Goal: Information Seeking & Learning: Learn about a topic

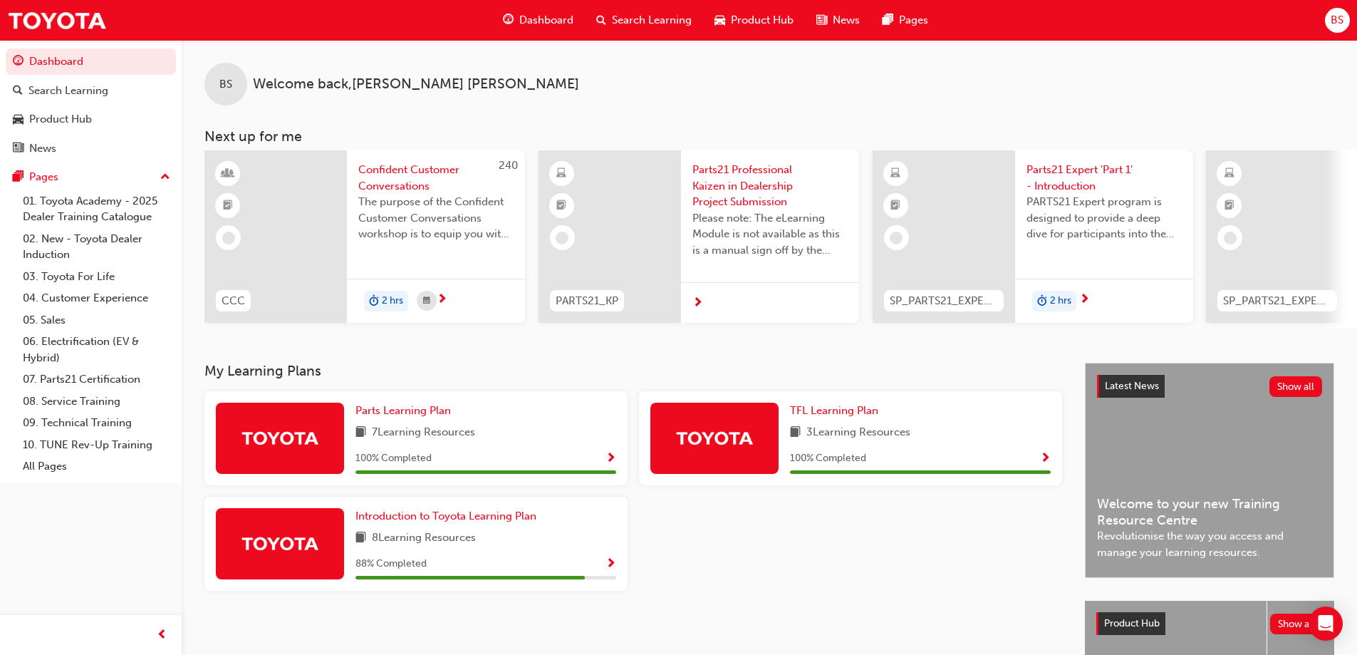
click at [749, 232] on span "Please note: The eLearning Module is not available as this is a manual sign off…" at bounding box center [770, 234] width 155 height 48
click at [1097, 162] on span "Parts21 Expert 'Part 1' - Introduction" at bounding box center [1104, 178] width 155 height 32
click at [1283, 203] on div at bounding box center [1277, 236] width 143 height 172
click at [646, 17] on span "Search Learning" at bounding box center [652, 20] width 80 height 16
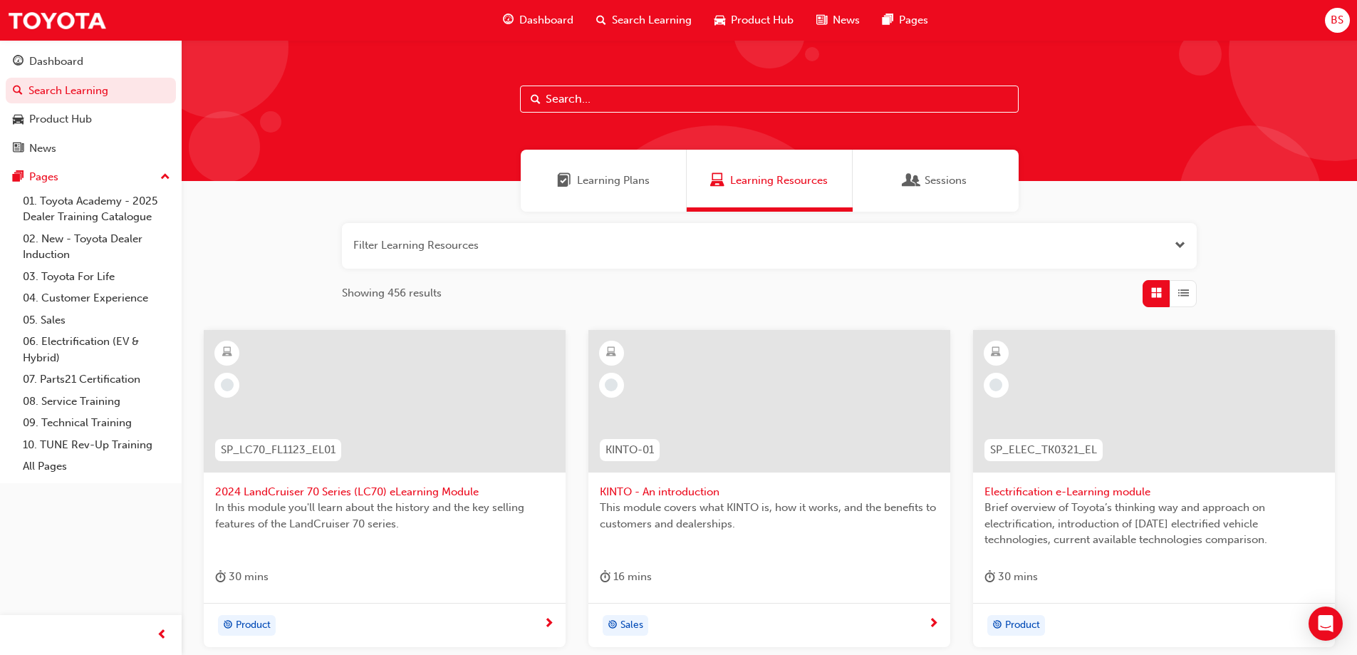
click at [778, 236] on button "button" at bounding box center [769, 246] width 855 height 46
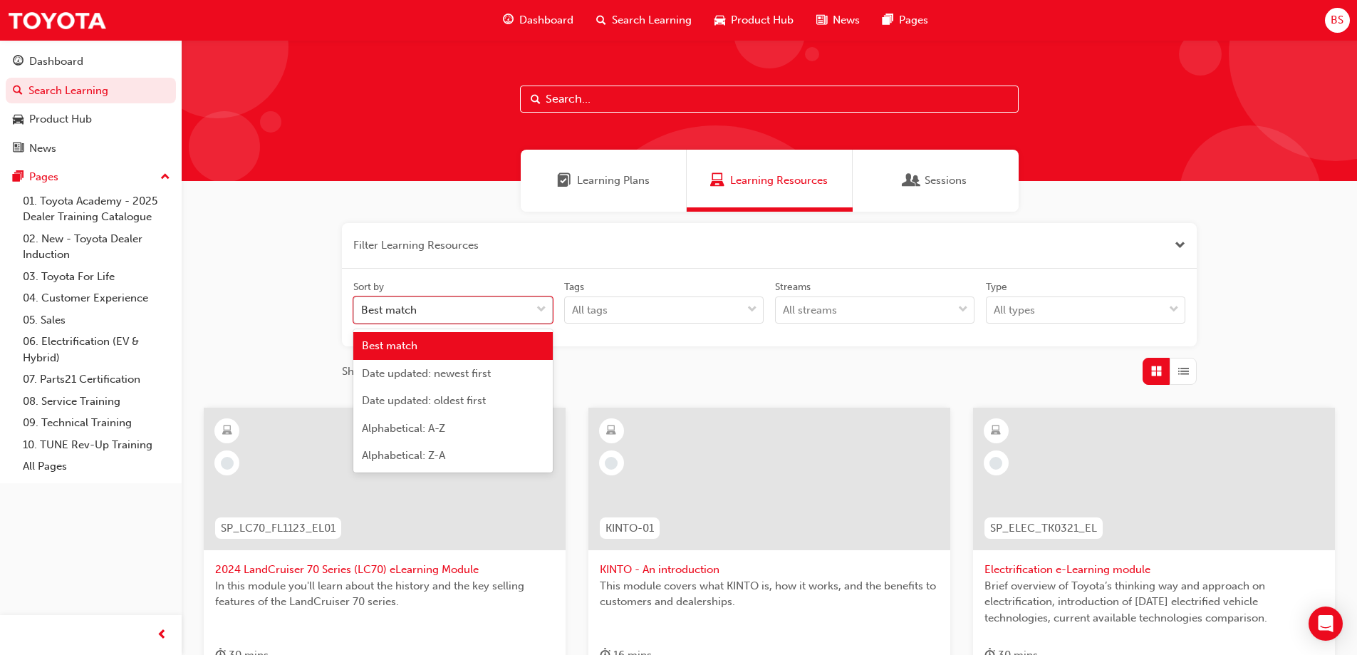
click at [527, 309] on div "Best match" at bounding box center [442, 310] width 177 height 25
click at [363, 309] on input "Sort by option Best match focused, 1 of 5. 5 results available. Use Up and Down…" at bounding box center [361, 310] width 1 height 12
click at [527, 309] on div "Best match" at bounding box center [442, 310] width 177 height 25
click at [363, 309] on input "Sort by option Best match focused, 1 of 5. 5 results available. Use Up and Down…" at bounding box center [361, 310] width 1 height 12
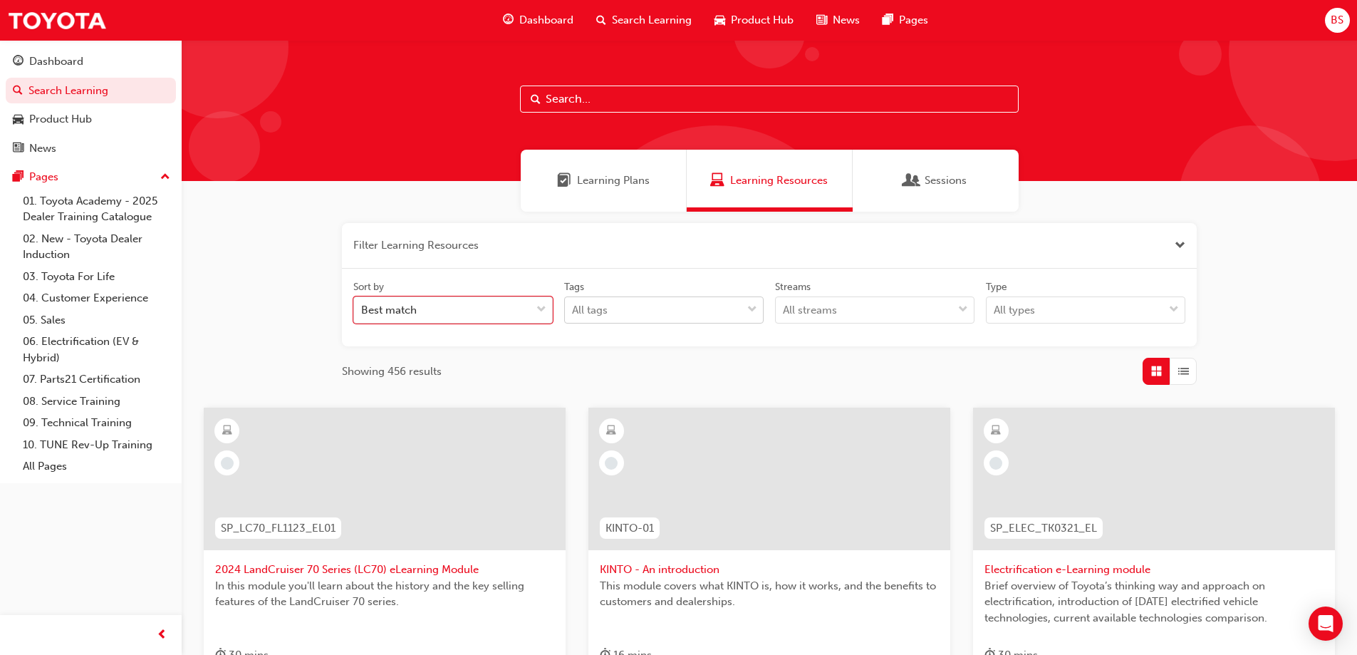
click at [581, 306] on div "All tags" at bounding box center [590, 310] width 36 height 16
click at [574, 306] on input "Tags All tags" at bounding box center [572, 310] width 1 height 12
click at [582, 306] on div "All tags" at bounding box center [590, 310] width 36 height 16
click at [574, 306] on input "Tags 0 results available. Select is focused ,type to refine list, press Down to…" at bounding box center [572, 310] width 1 height 12
click at [834, 315] on div "All streams" at bounding box center [810, 310] width 54 height 16
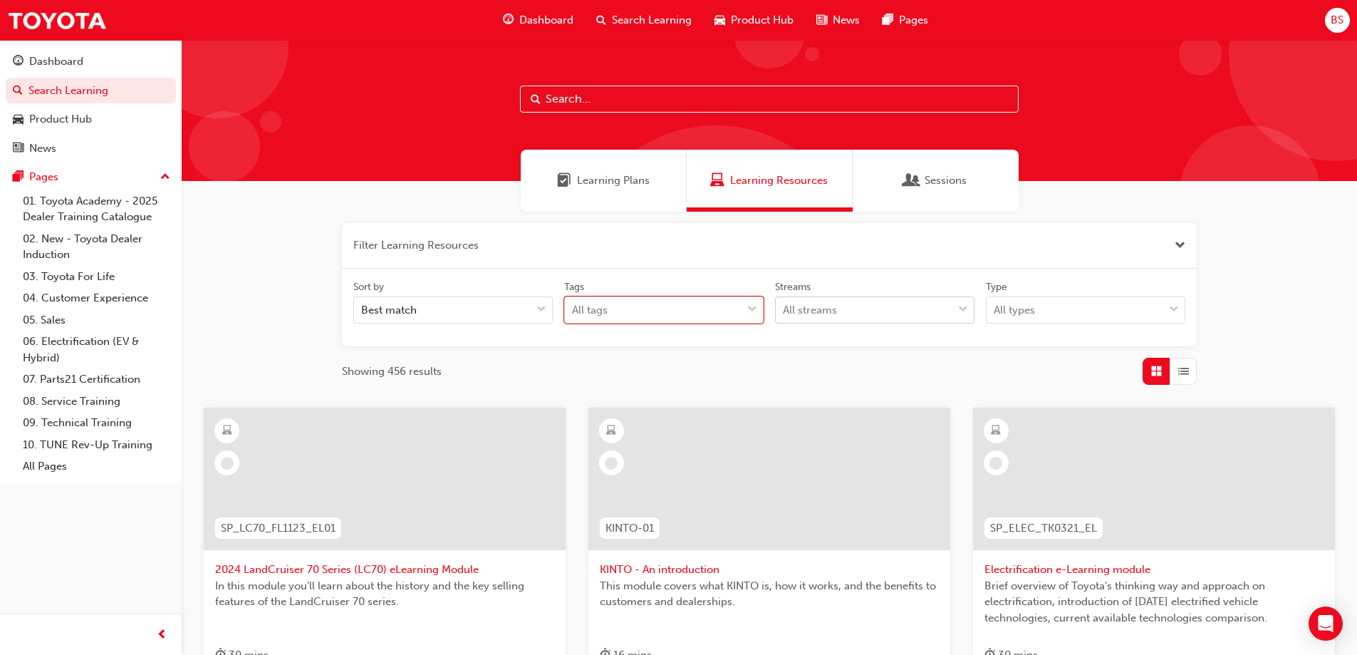
click at [785, 315] on input "Streams All streams" at bounding box center [783, 310] width 1 height 12
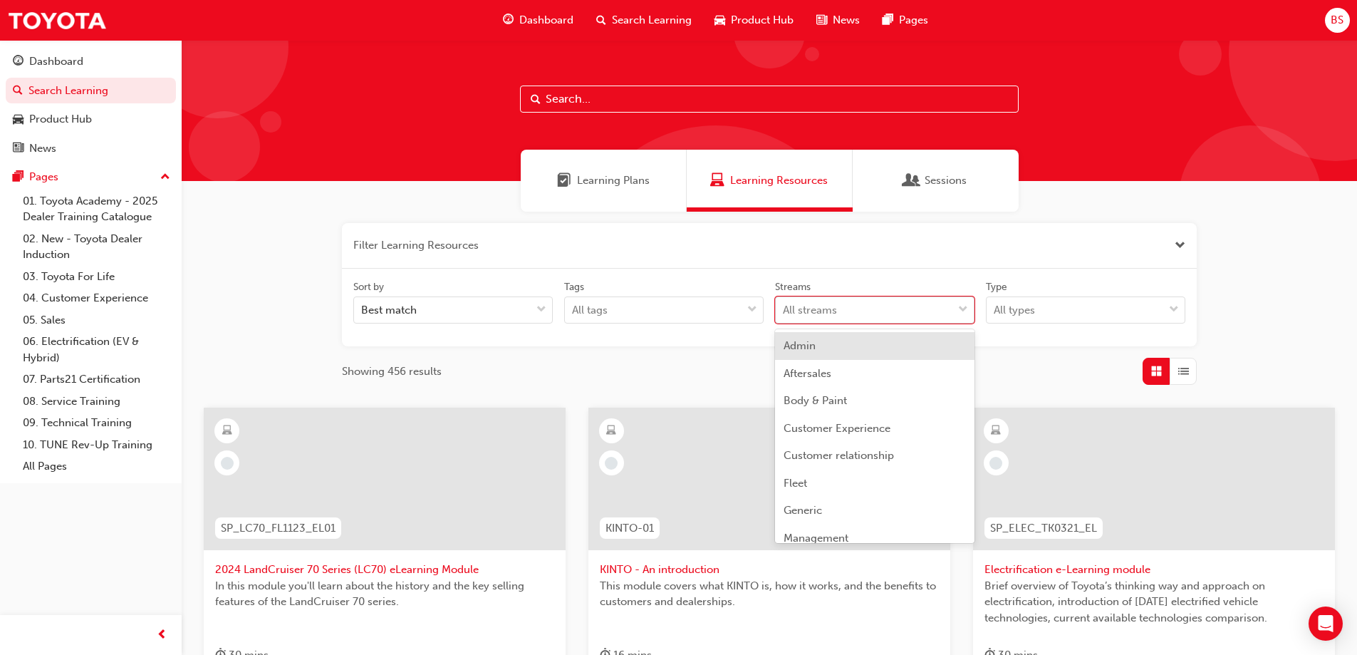
click at [834, 315] on div "All streams" at bounding box center [810, 310] width 54 height 16
click at [785, 315] on input "Streams option Admin focused, 1 of 23. 23 results available. Use Up and Down to…" at bounding box center [783, 310] width 1 height 12
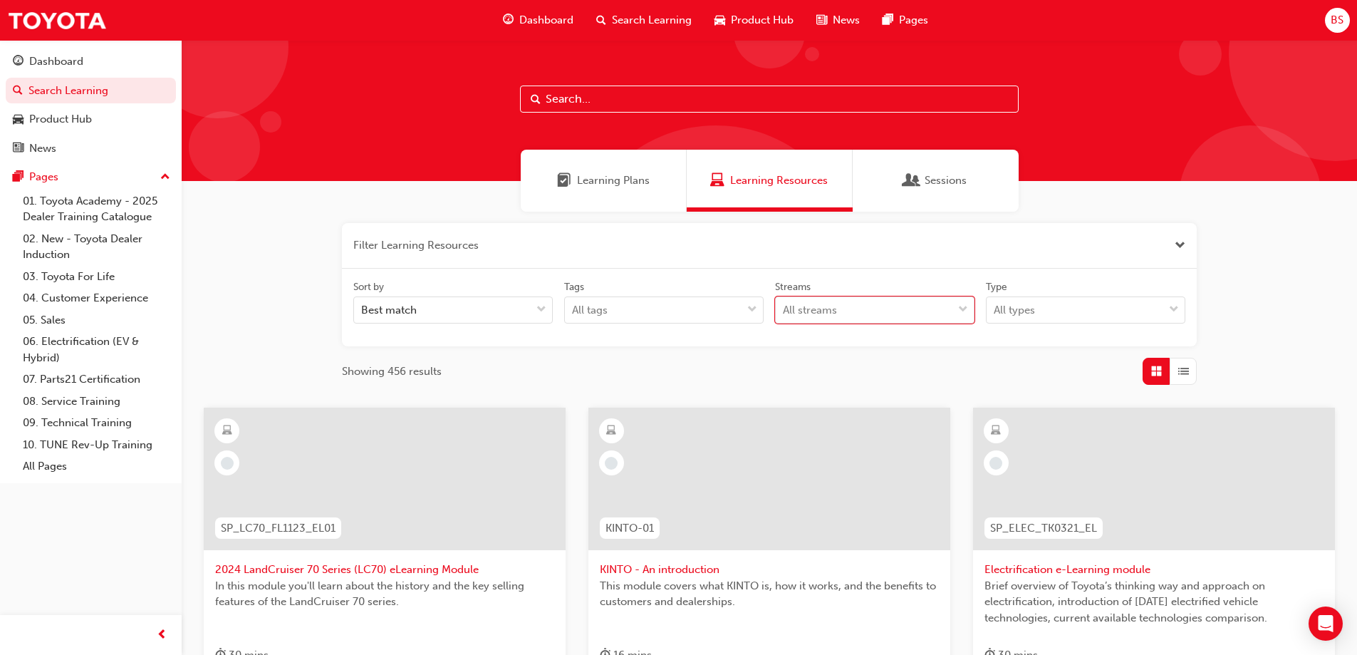
click at [592, 195] on div "Learning Plans" at bounding box center [604, 181] width 166 height 62
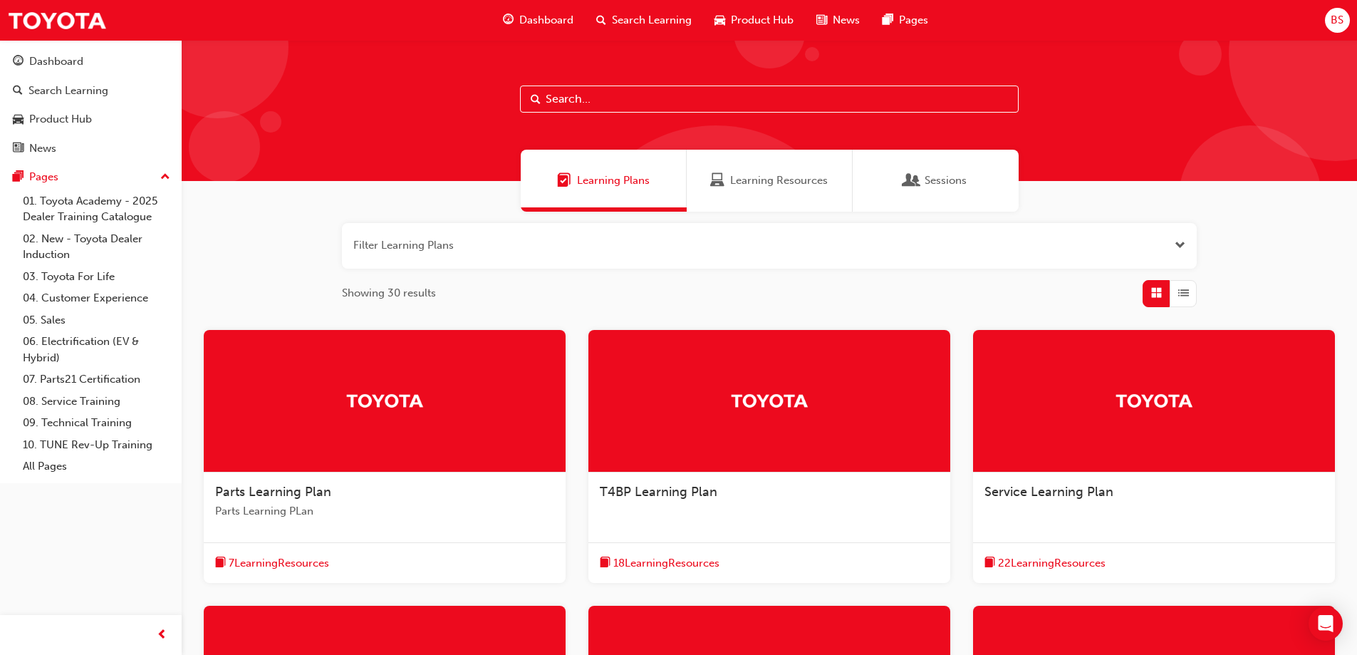
click at [544, 250] on button "button" at bounding box center [769, 246] width 855 height 46
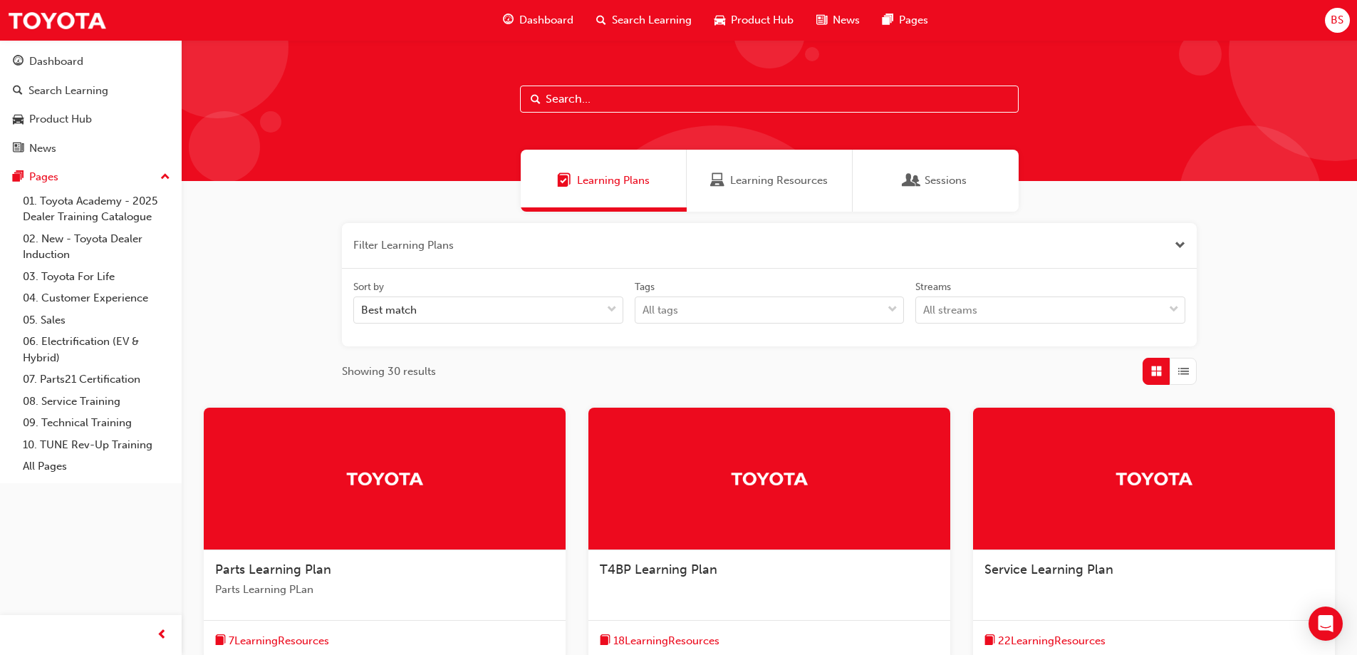
click at [642, 232] on button "button" at bounding box center [769, 246] width 855 height 46
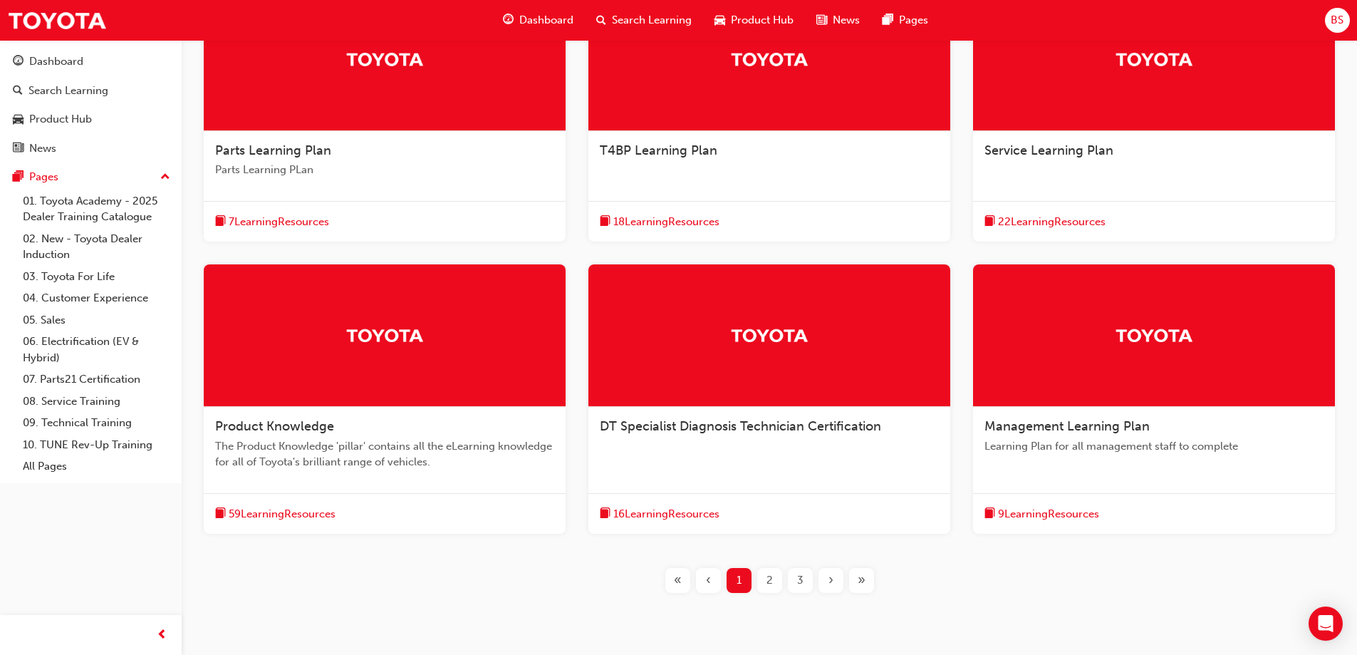
scroll to position [339, 0]
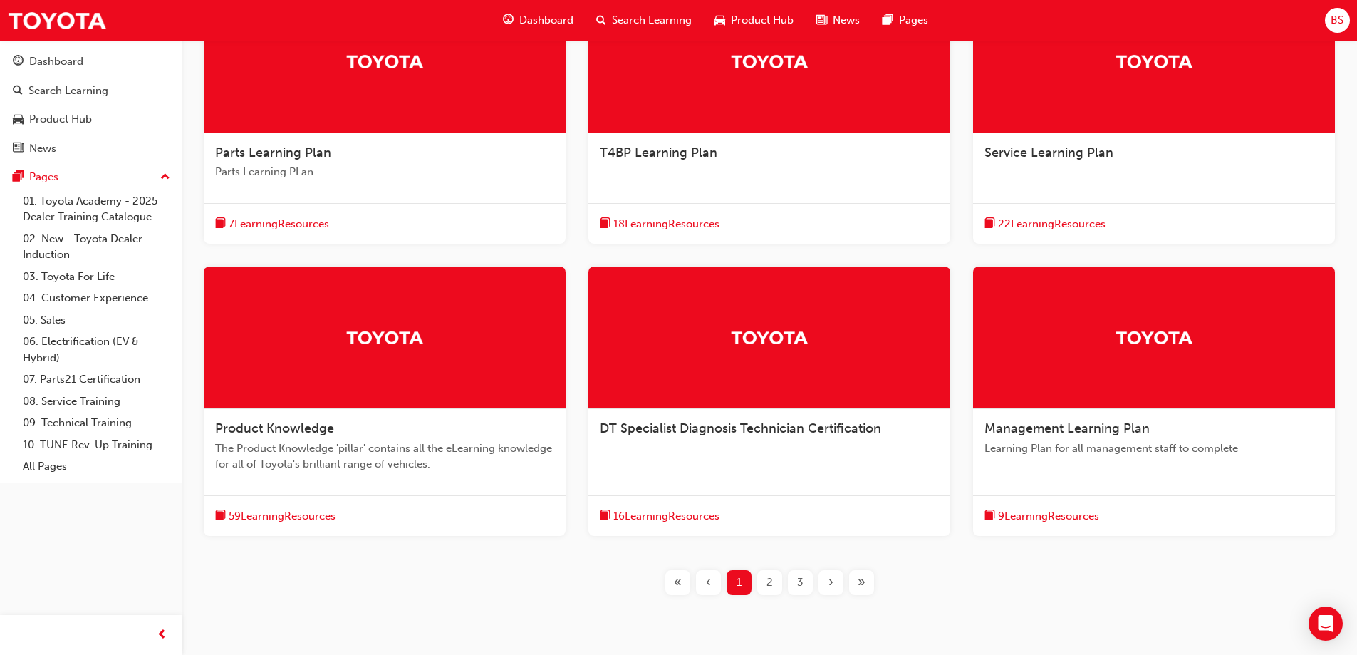
click at [381, 126] on div at bounding box center [385, 62] width 362 height 143
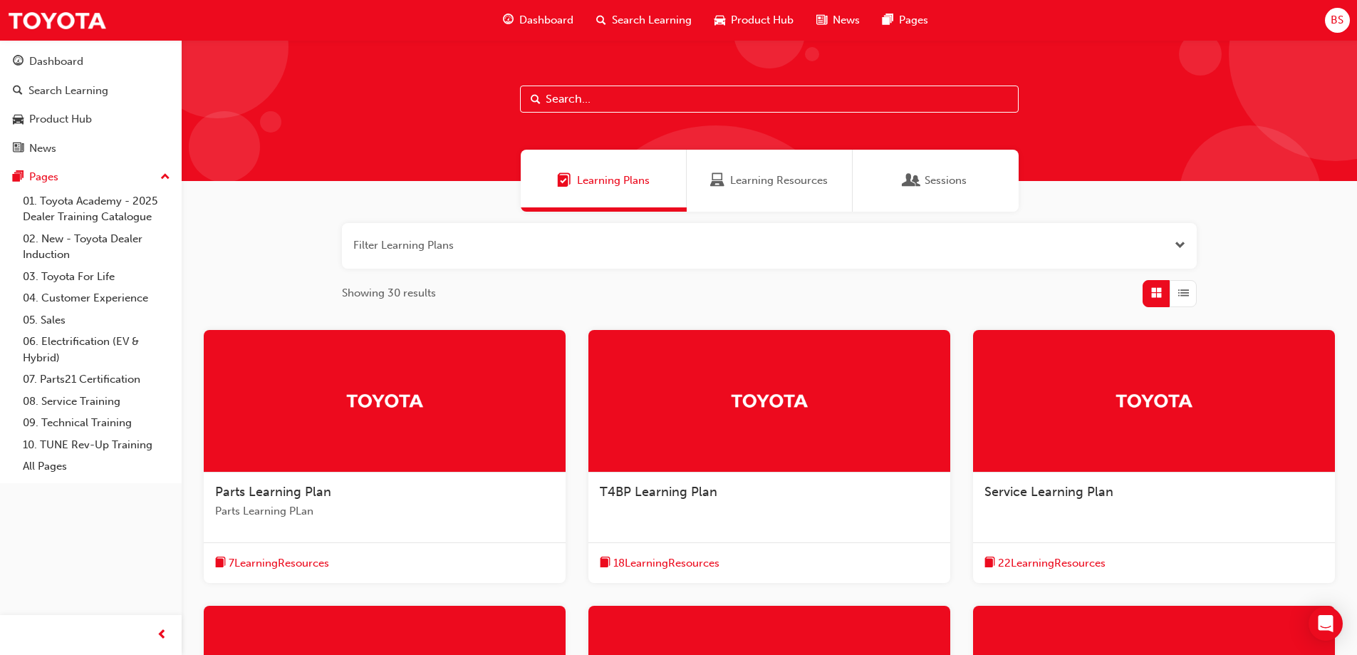
click at [1181, 290] on span "List" at bounding box center [1184, 293] width 11 height 16
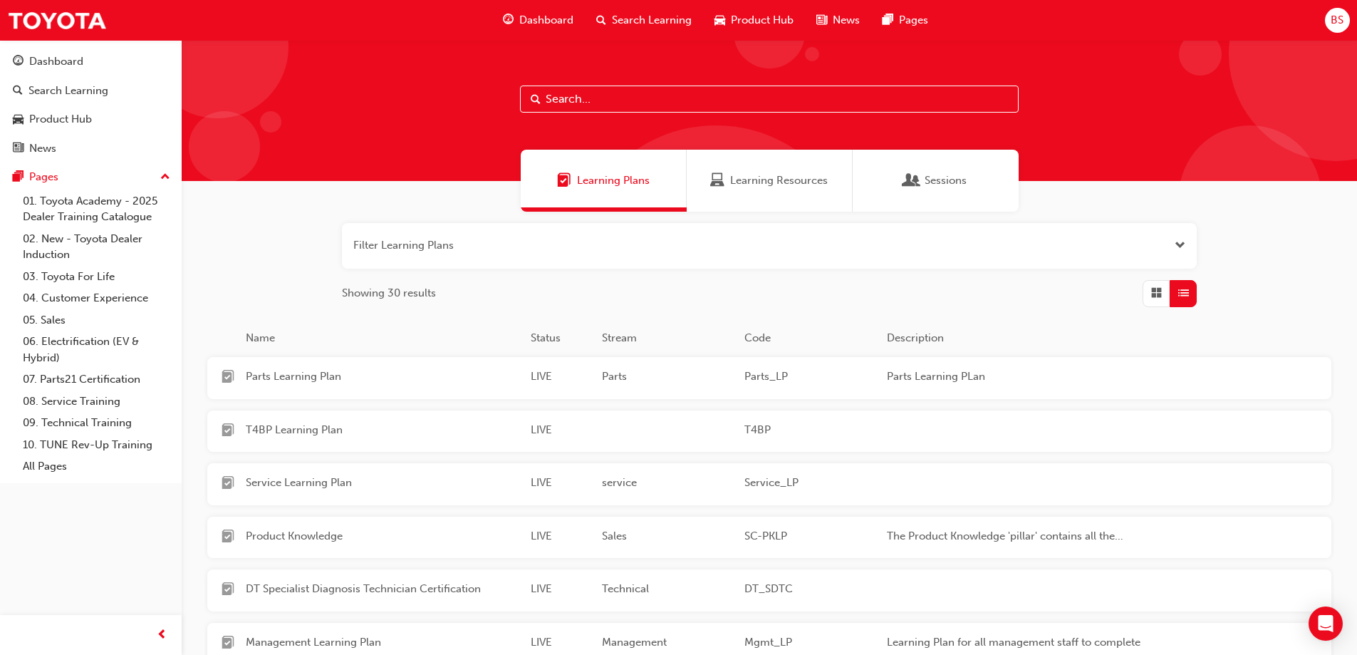
click at [1181, 290] on span "List" at bounding box center [1184, 293] width 11 height 16
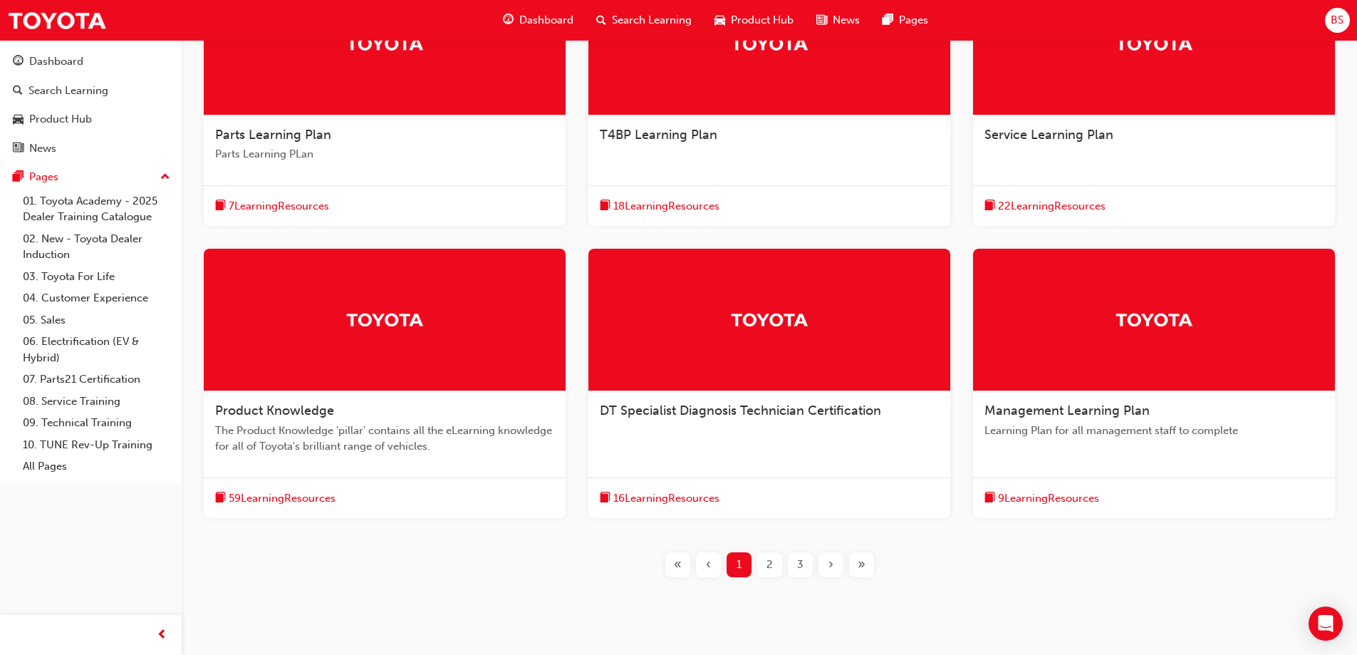
scroll to position [395, 0]
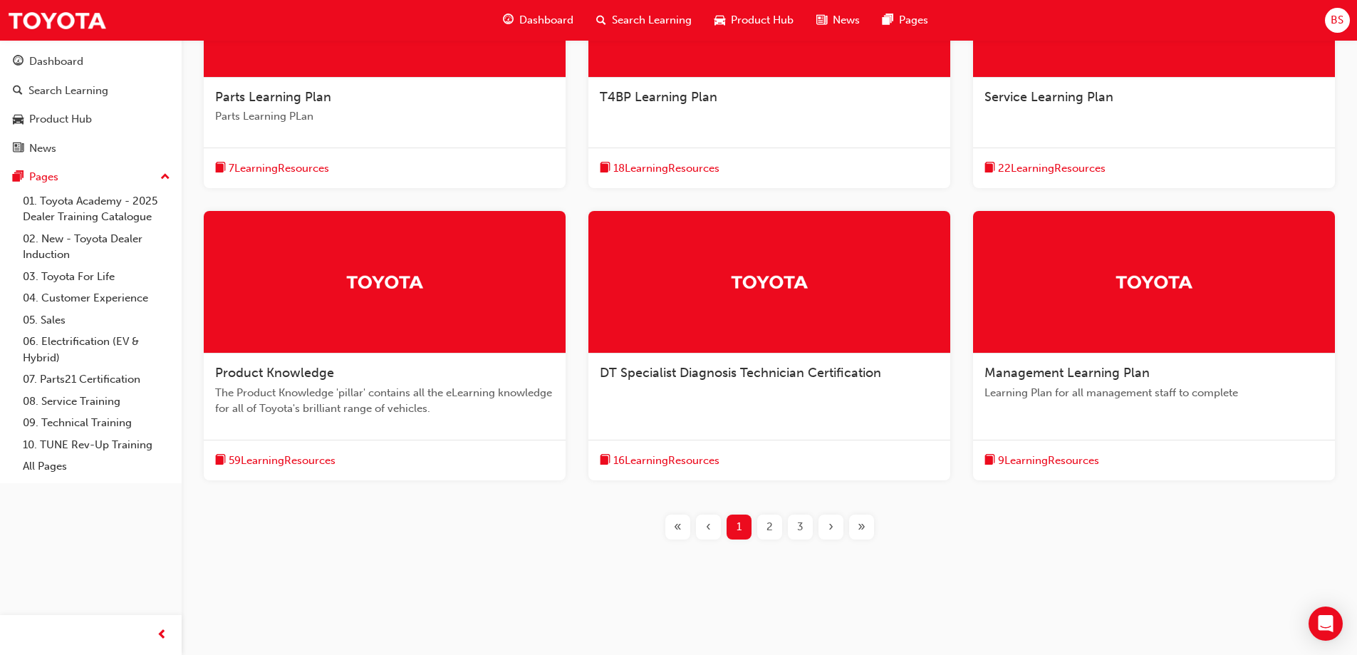
click at [763, 525] on div "2" at bounding box center [769, 526] width 25 height 25
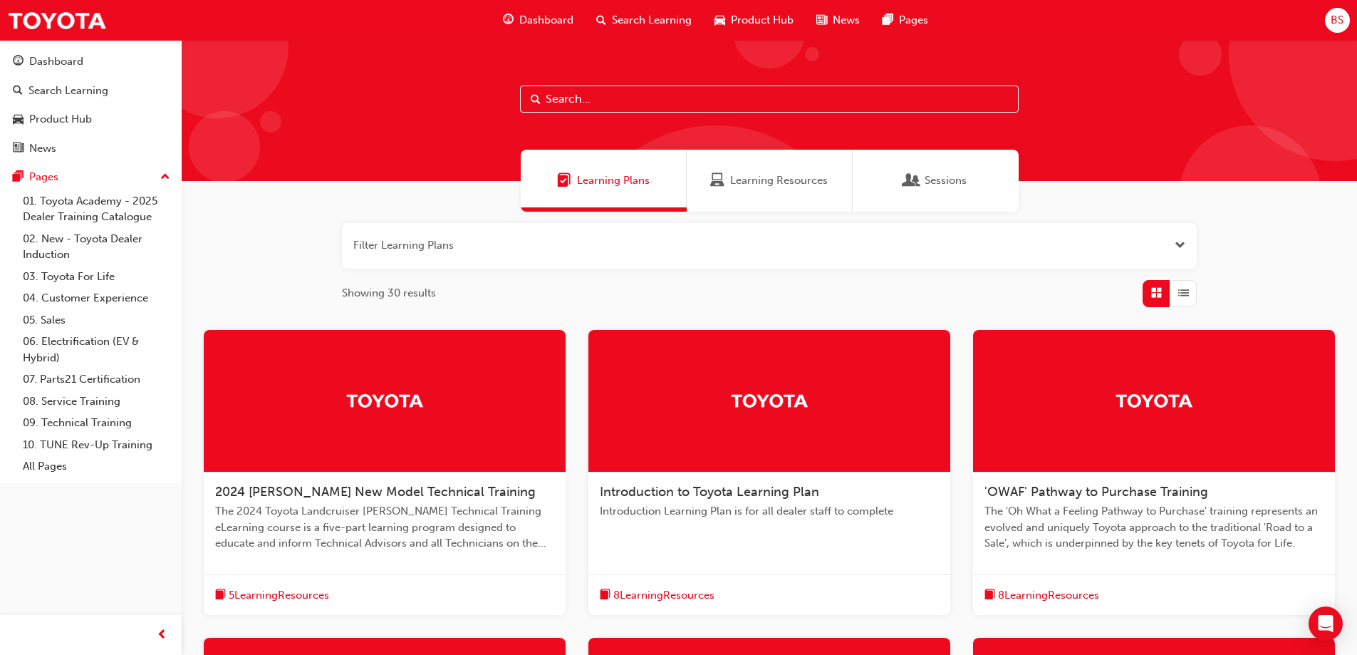
click at [649, 422] on div at bounding box center [770, 401] width 362 height 143
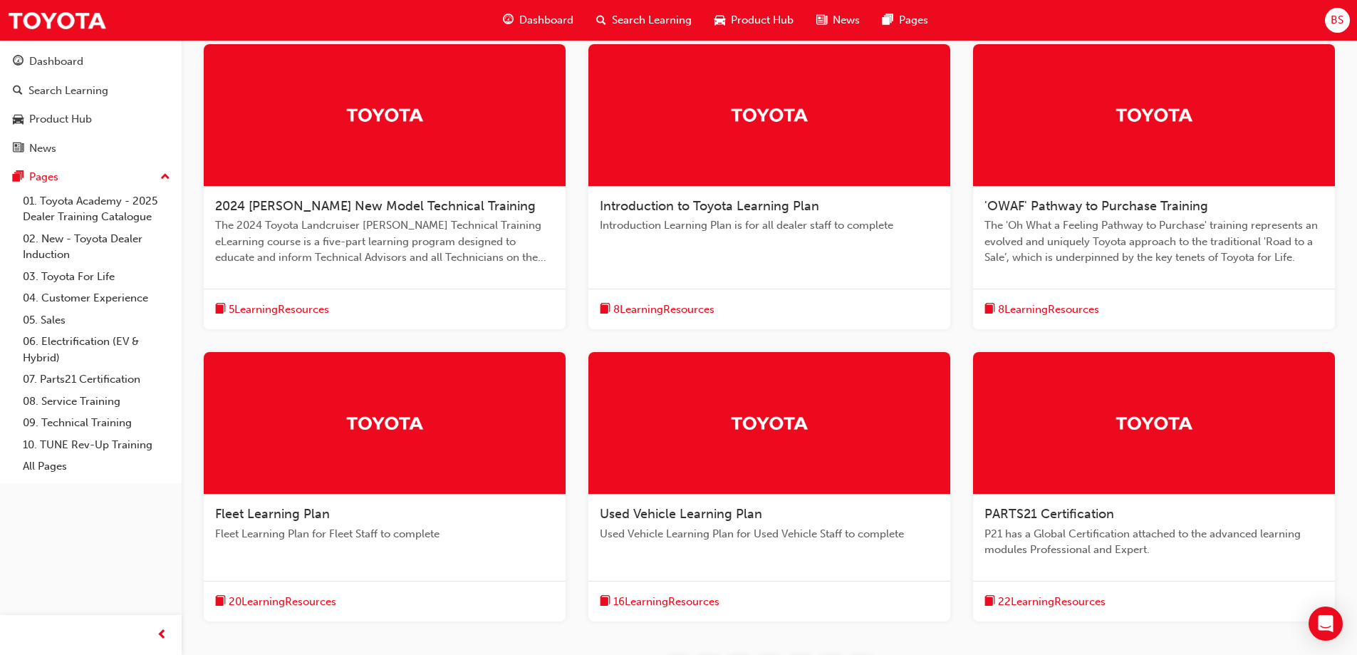
scroll to position [288, 0]
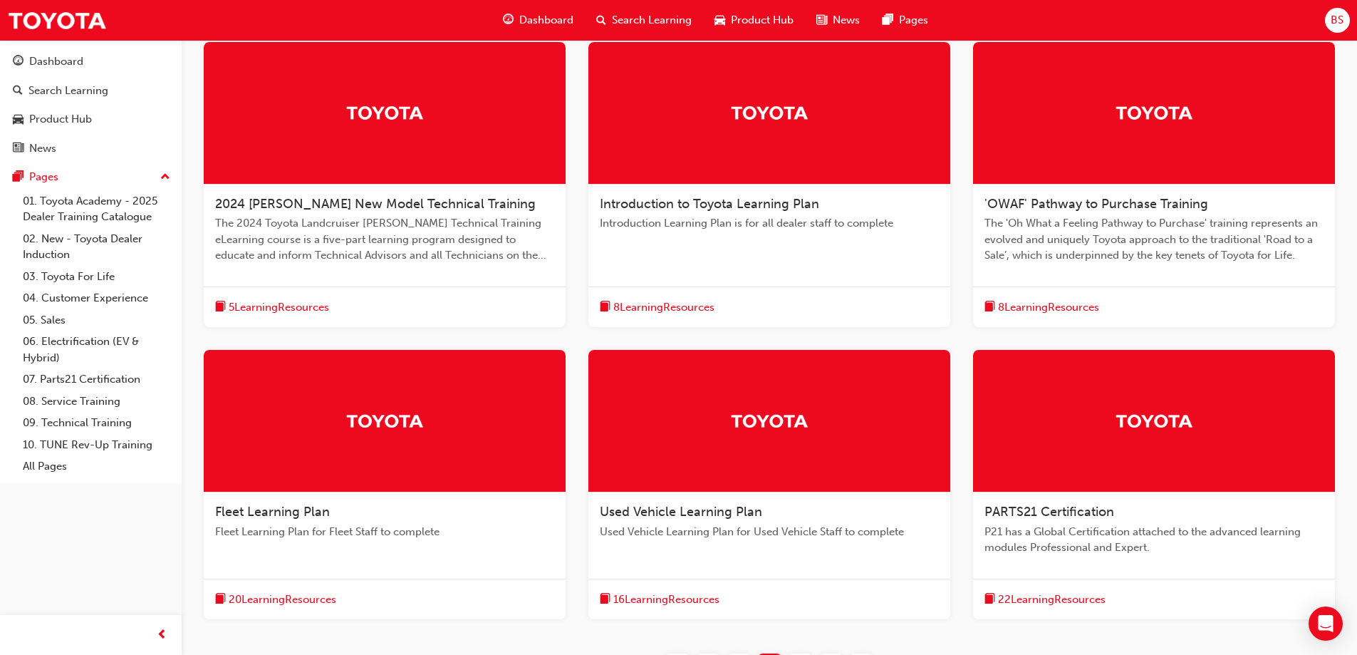
click at [1255, 245] on span "The 'Oh What a Feeling Pathway to Purchase' training represents an evolved and …" at bounding box center [1154, 239] width 339 height 48
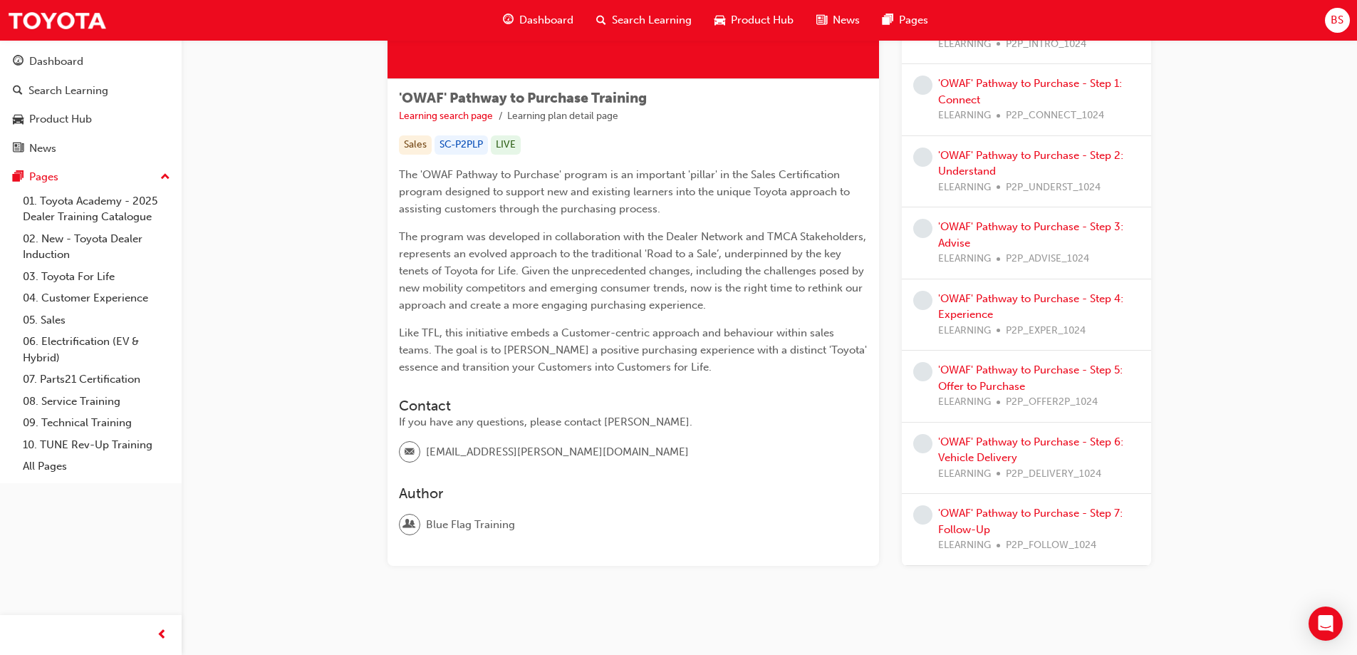
scroll to position [224, 0]
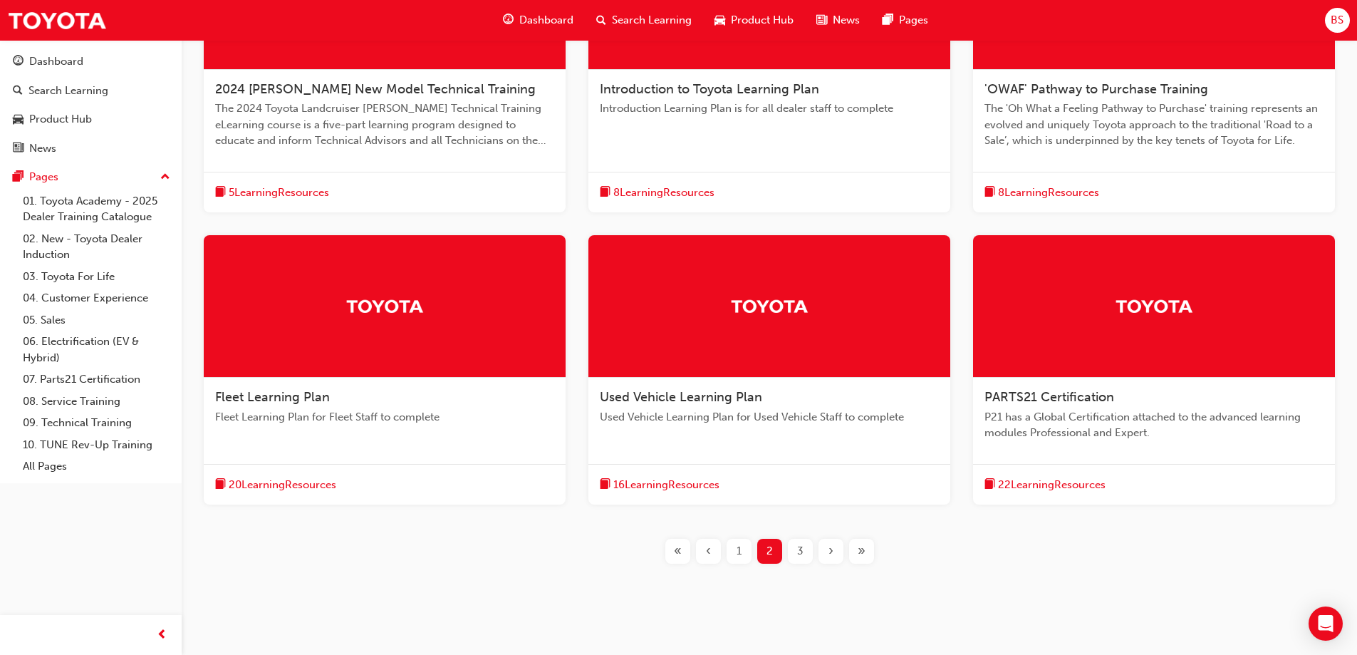
scroll to position [418, 0]
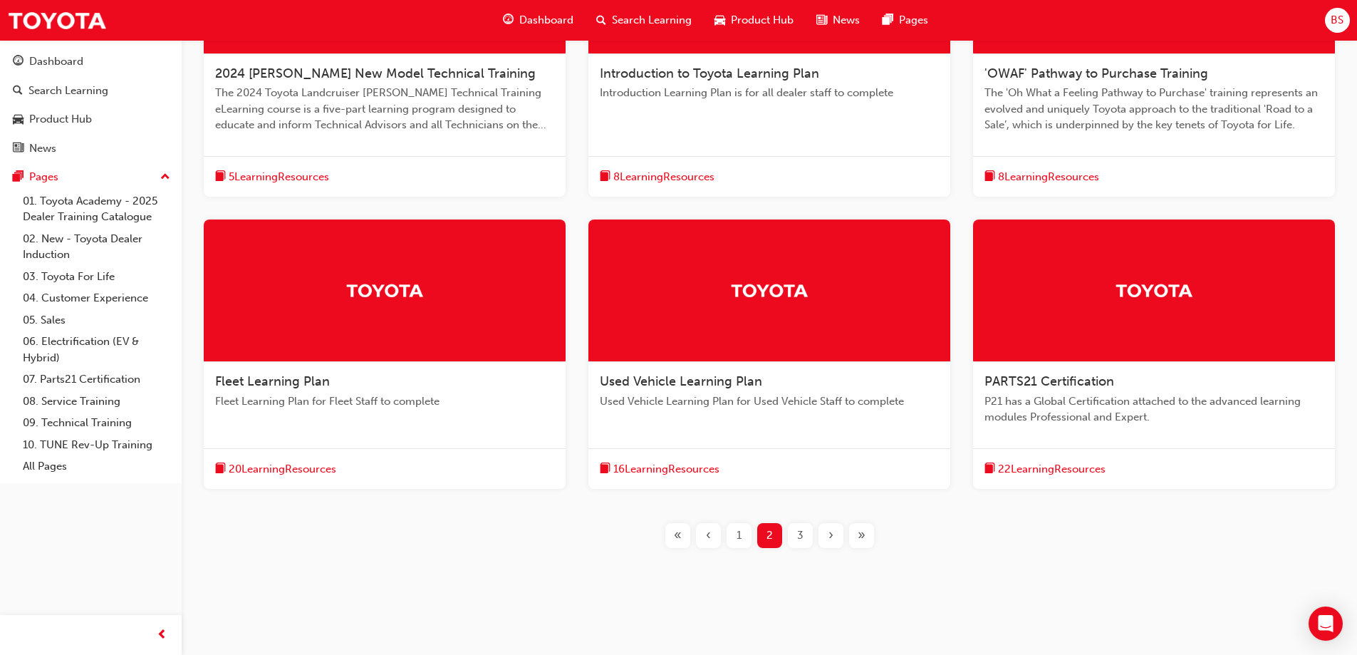
click at [1119, 366] on div "PARTS21 Certification P21 has a Global Certification attached to the advanced l…" at bounding box center [1154, 405] width 362 height 86
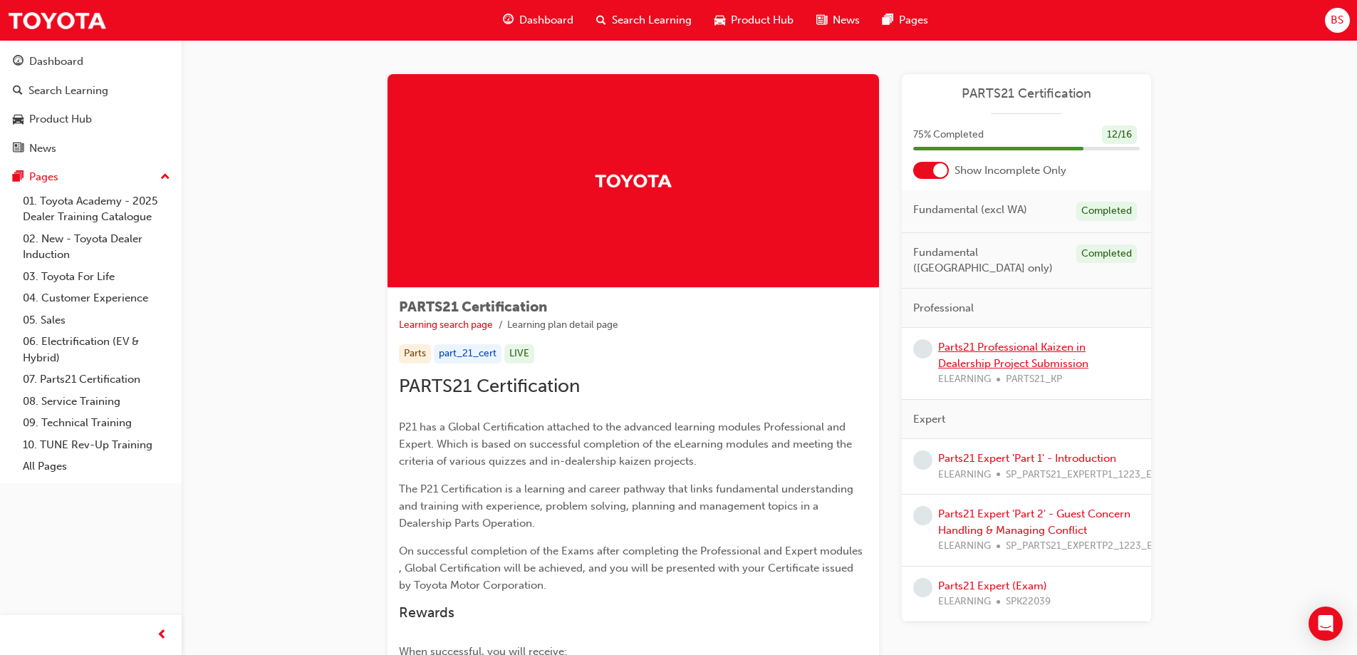
click at [1038, 350] on link "Parts21 Professional Kaizen in Dealership Project Submission" at bounding box center [1013, 355] width 150 height 29
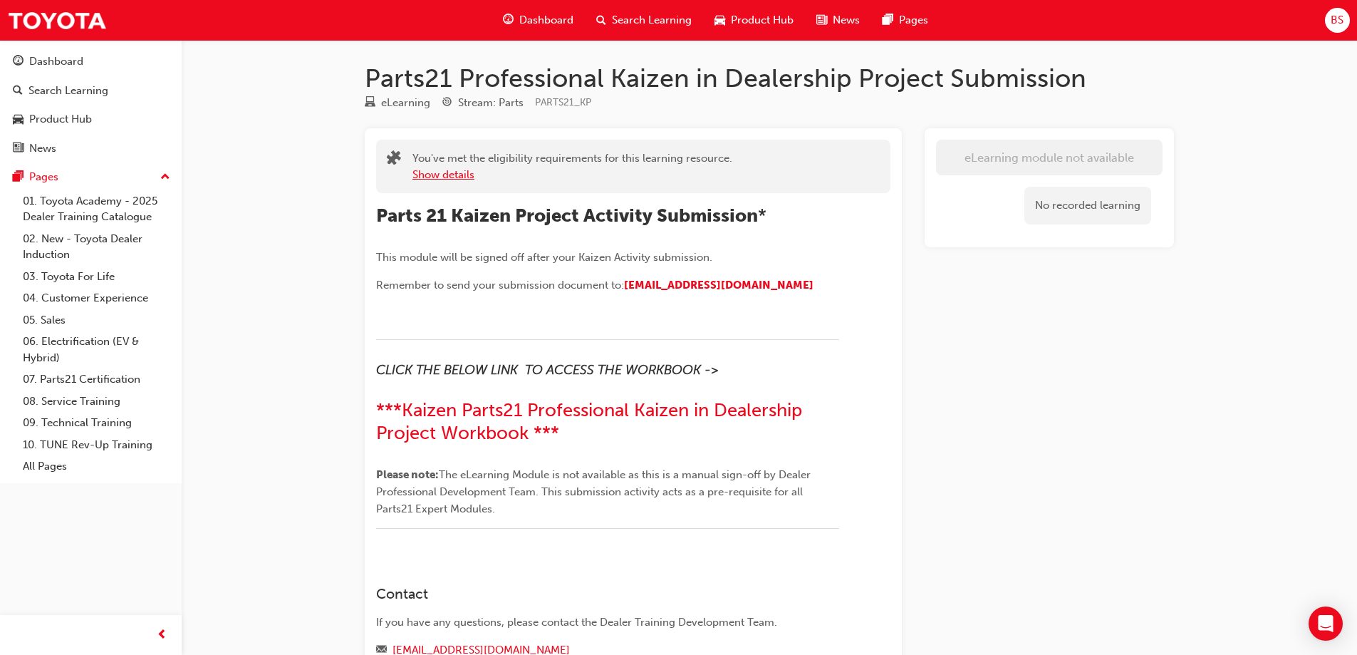
click at [447, 170] on button "Show details" at bounding box center [444, 175] width 62 height 16
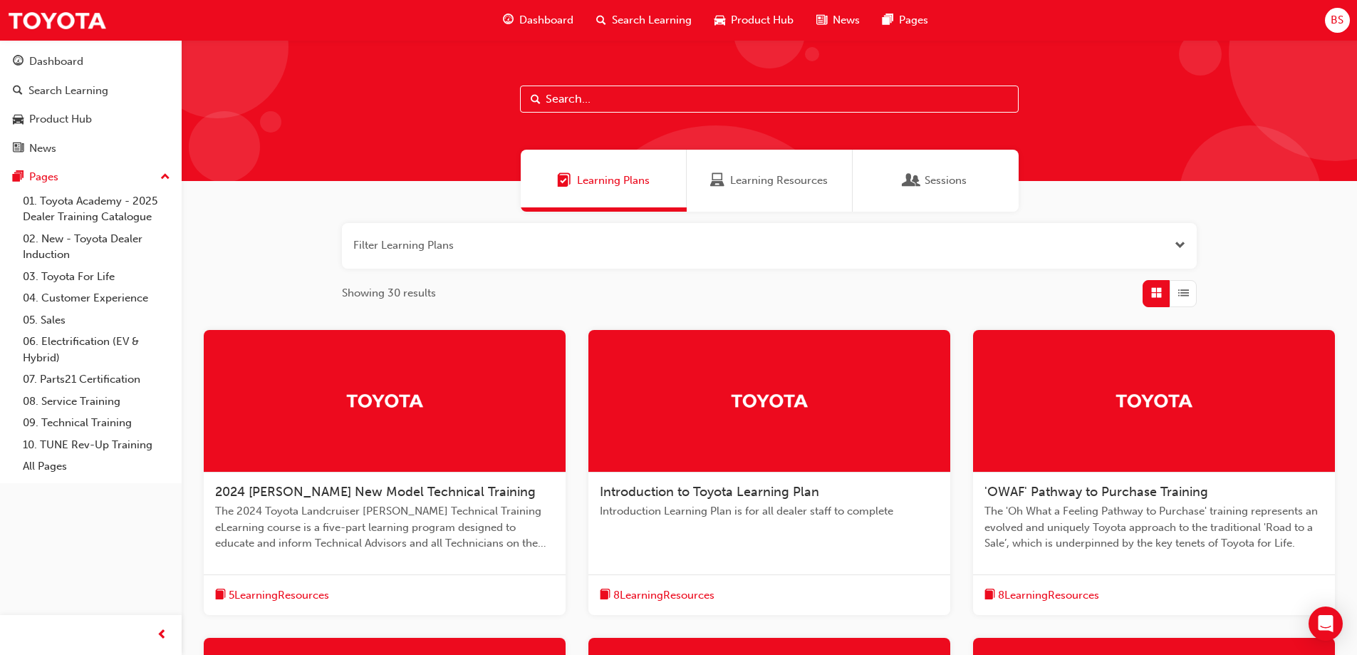
click at [1167, 237] on button "button" at bounding box center [769, 246] width 855 height 46
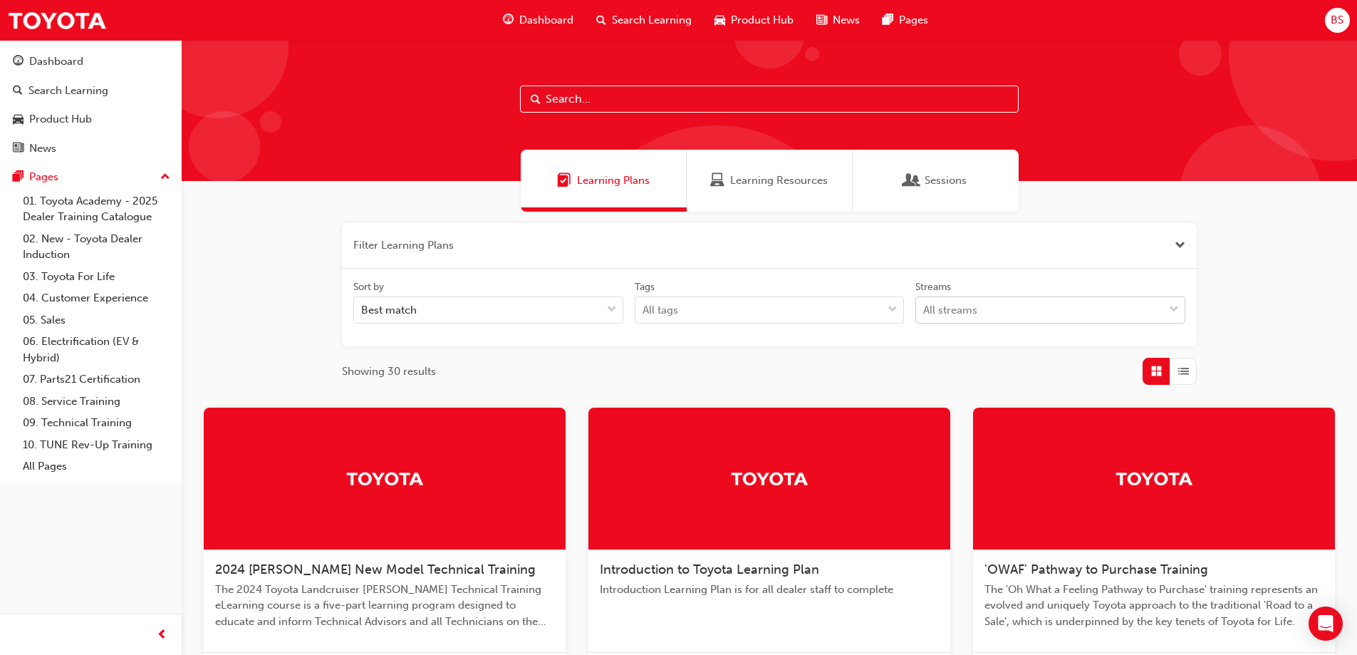
click at [964, 316] on div "All streams" at bounding box center [950, 310] width 54 height 16
click at [925, 316] on input "Streams All streams" at bounding box center [923, 310] width 1 height 12
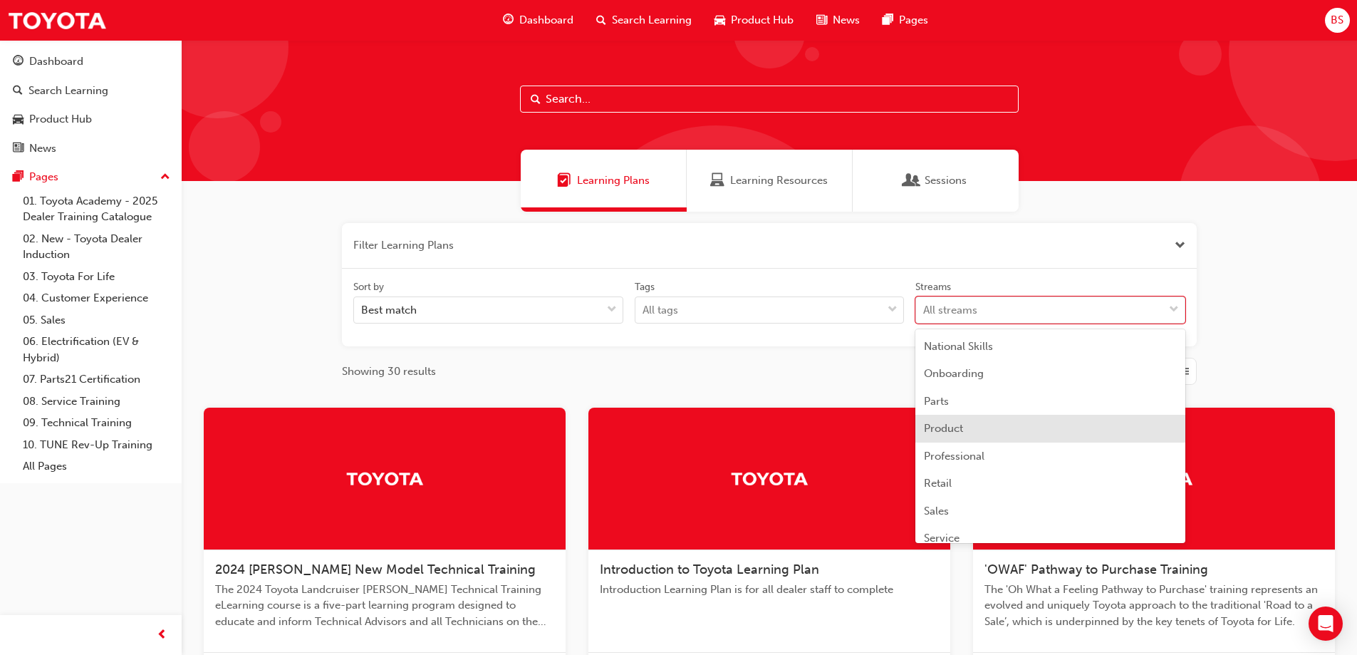
scroll to position [249, 0]
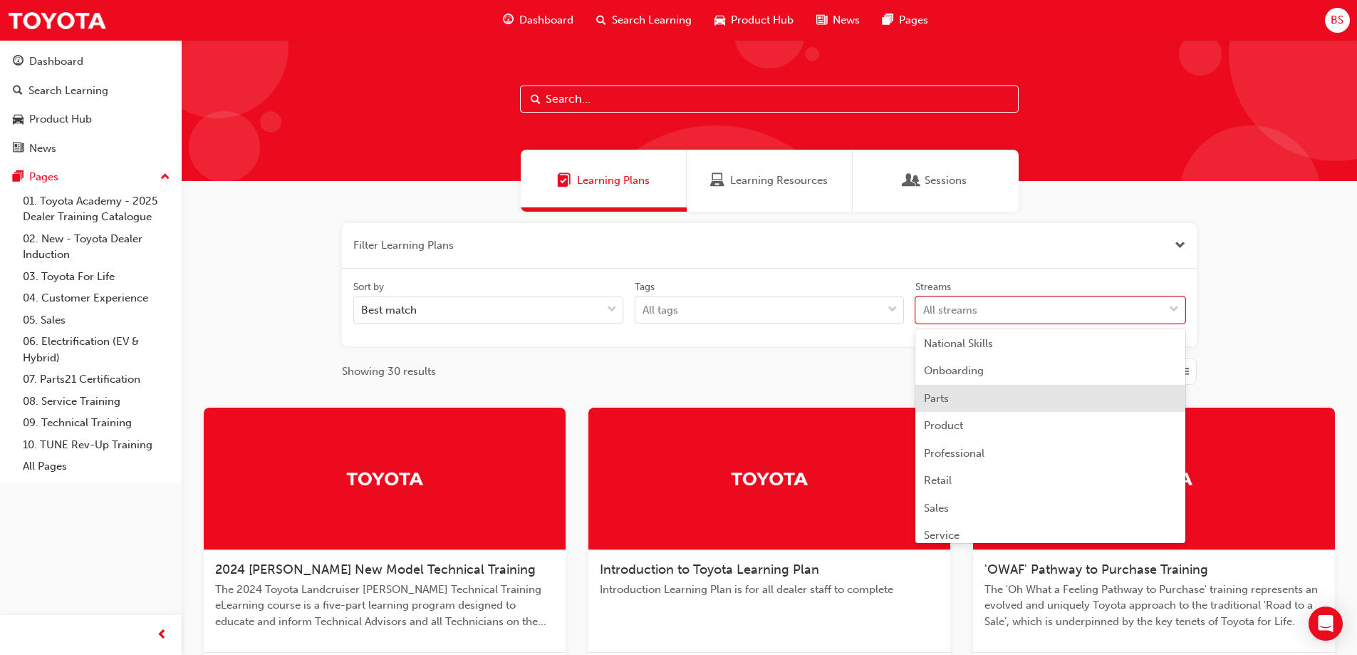
click at [950, 400] on div "Parts" at bounding box center [1051, 399] width 270 height 28
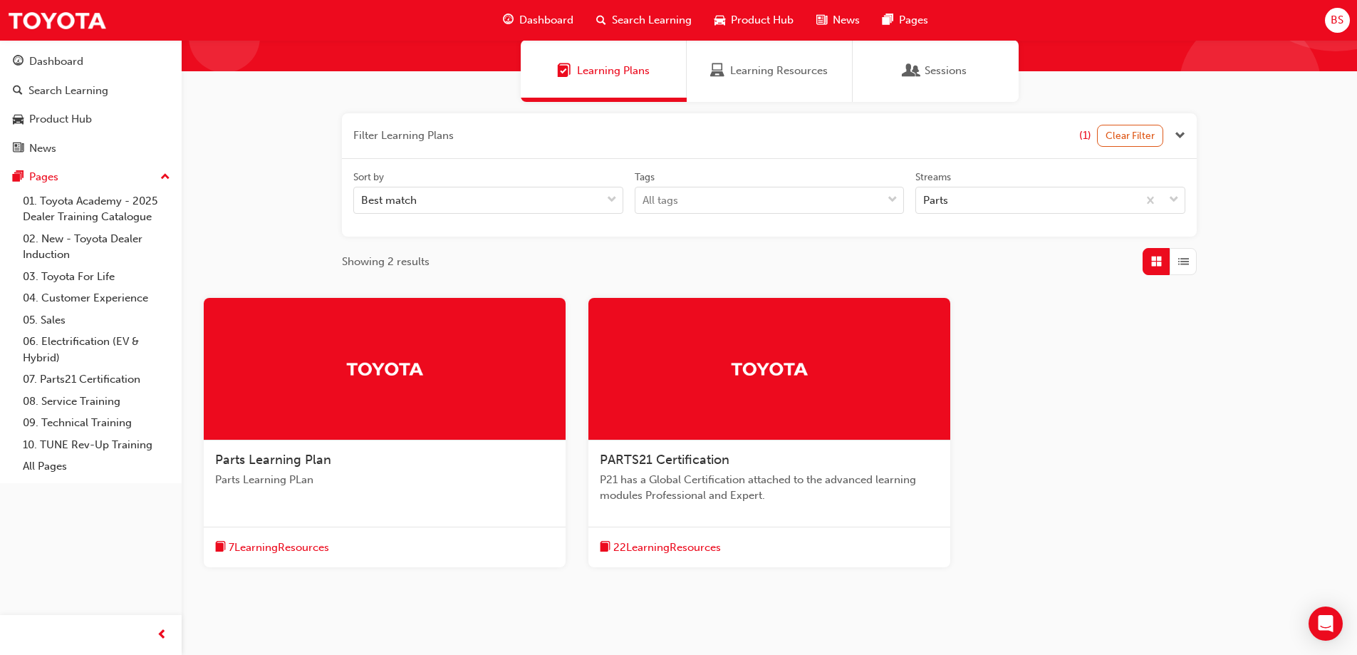
scroll to position [160, 0]
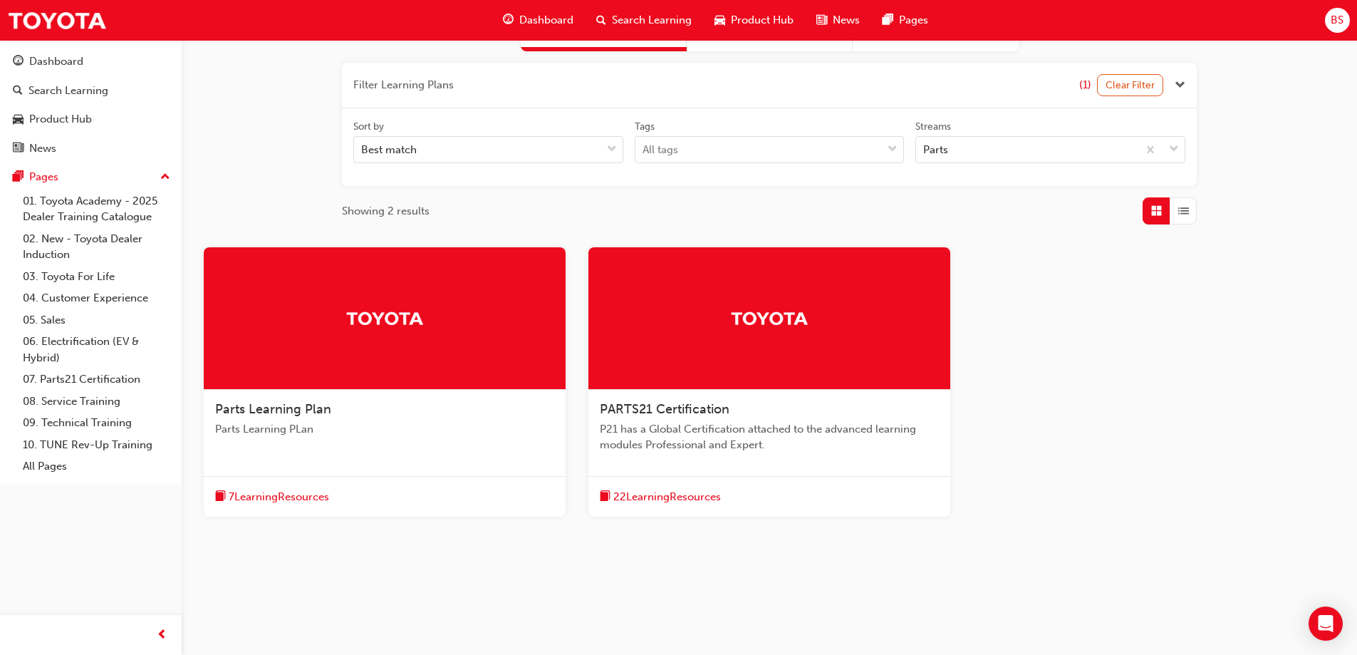
click at [689, 410] on span "PARTS21 Certification" at bounding box center [665, 409] width 130 height 16
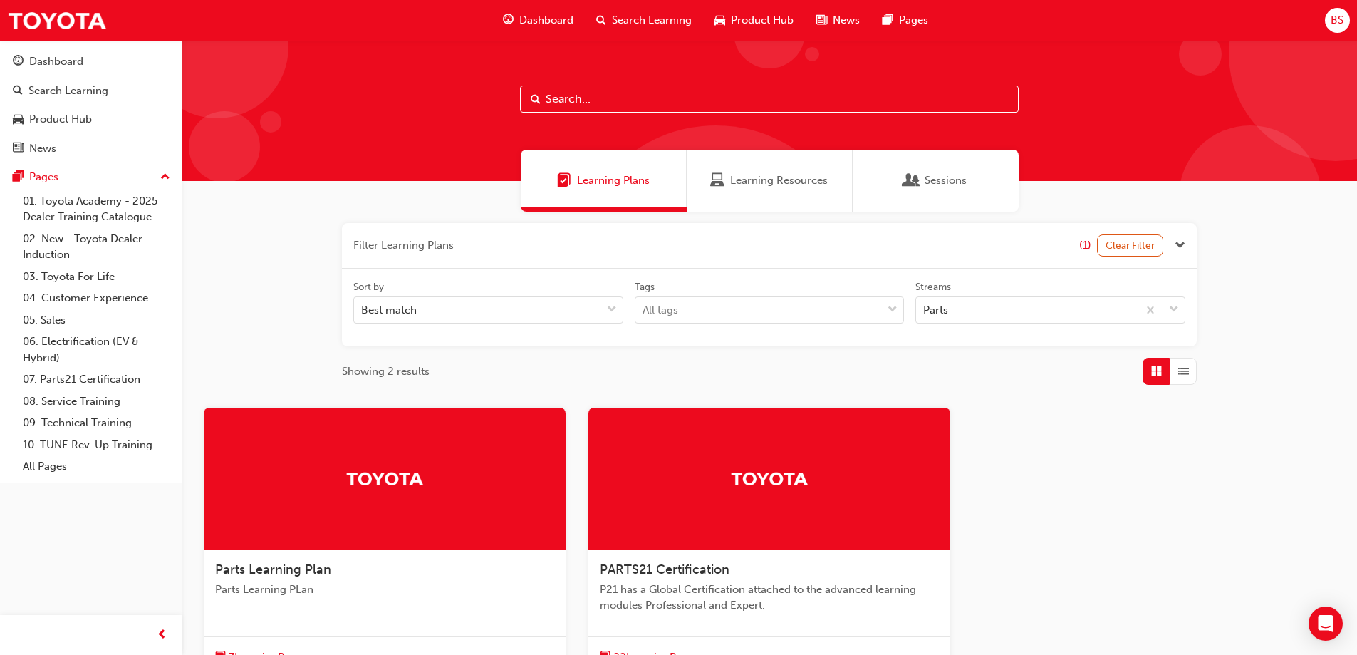
click at [455, 476] on div at bounding box center [385, 479] width 362 height 143
